Goal: Navigation & Orientation: Find specific page/section

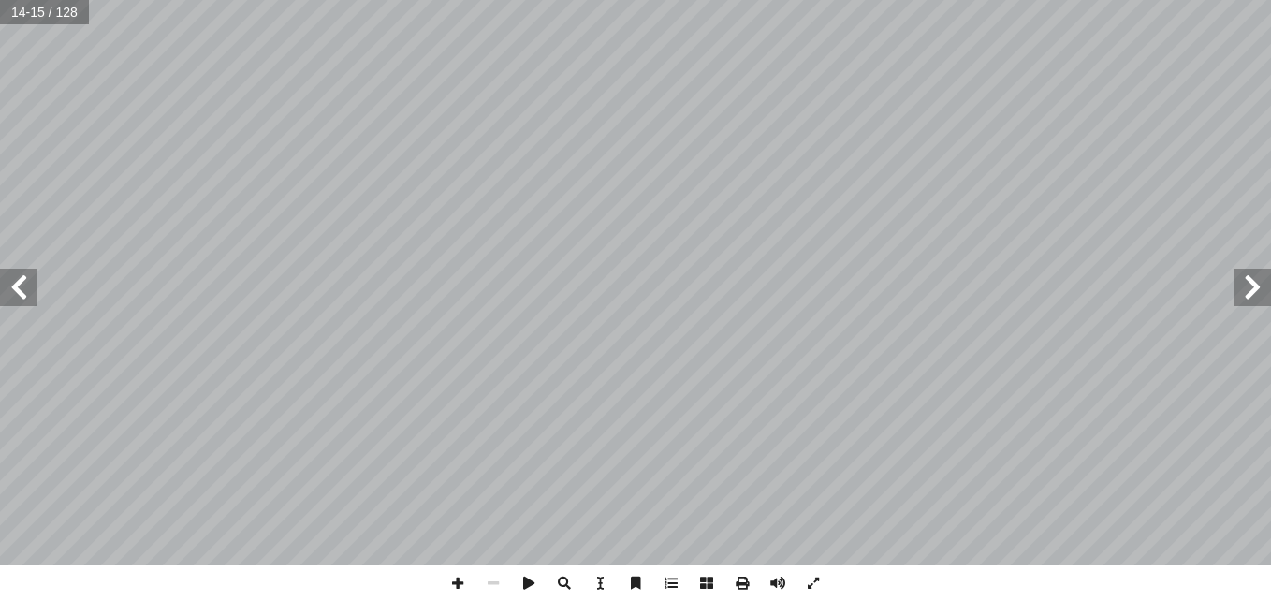
click at [22, 291] on span at bounding box center [18, 287] width 37 height 37
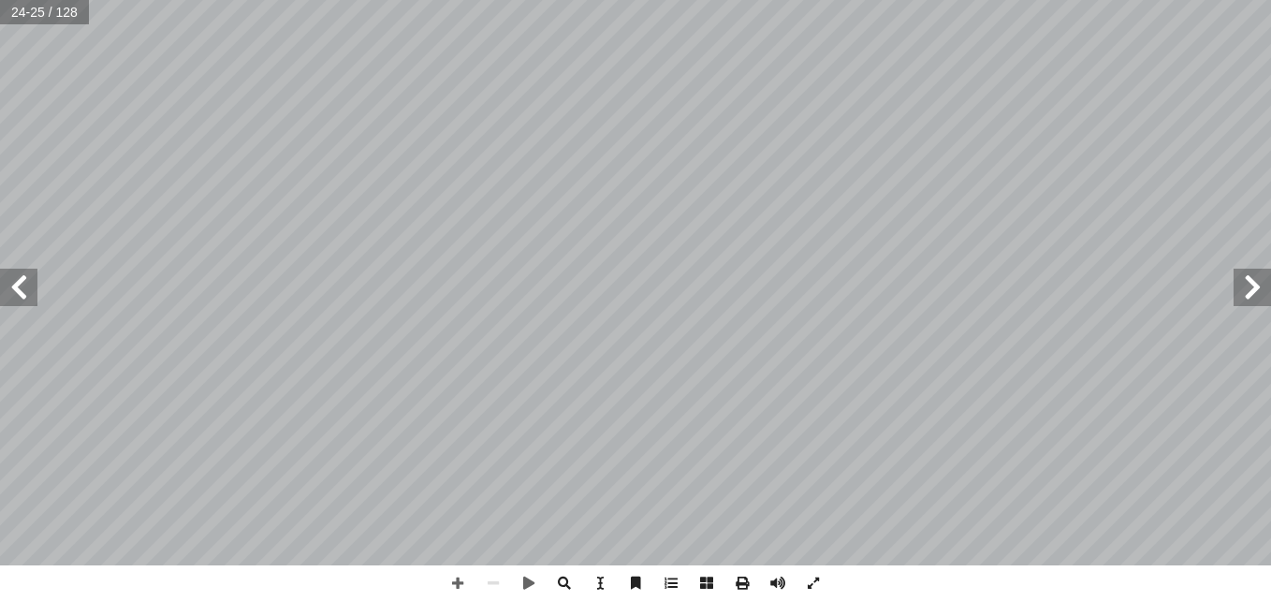
click at [10, 303] on span at bounding box center [18, 287] width 37 height 37
click at [461, 588] on span at bounding box center [458, 583] width 36 height 36
click at [493, 583] on span at bounding box center [493, 583] width 36 height 36
click at [21, 296] on span at bounding box center [18, 287] width 37 height 37
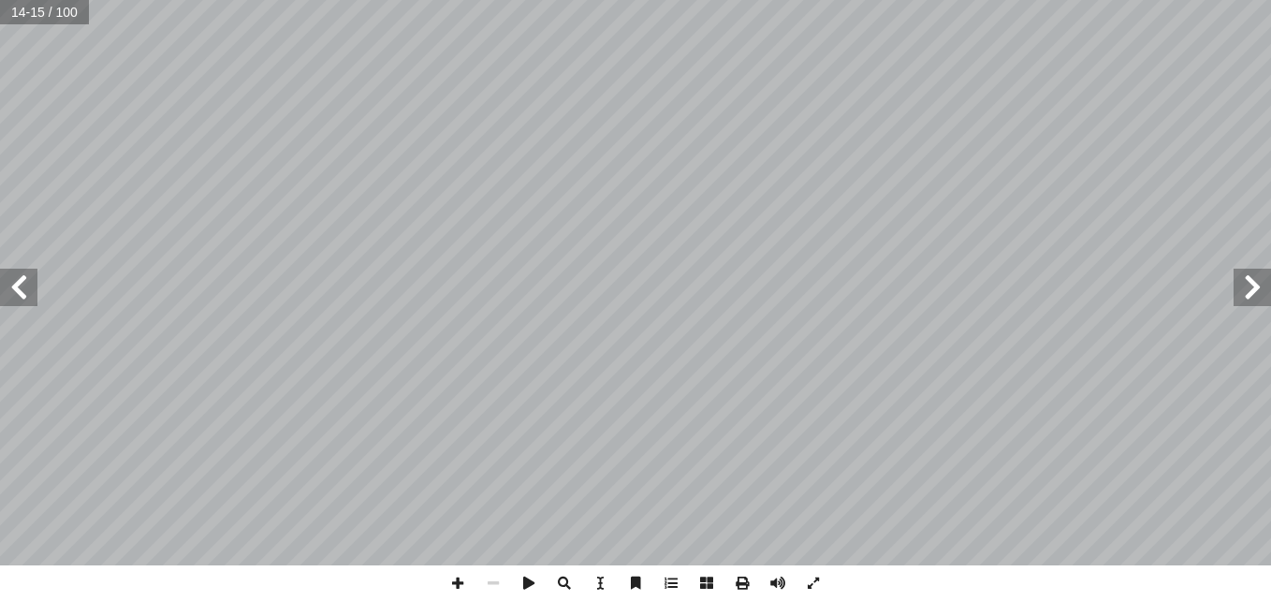
click at [21, 296] on span at bounding box center [18, 287] width 37 height 37
click at [1247, 285] on span at bounding box center [1251, 287] width 37 height 37
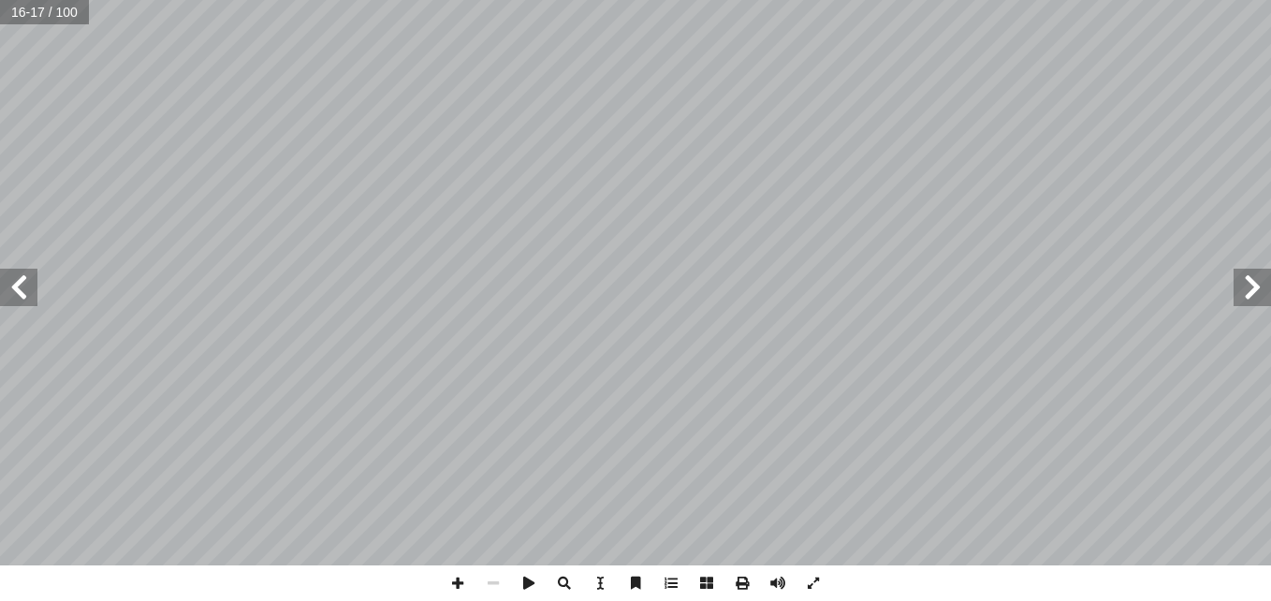
click at [18, 298] on span at bounding box center [18, 287] width 37 height 37
